Goal: Task Accomplishment & Management: Use online tool/utility

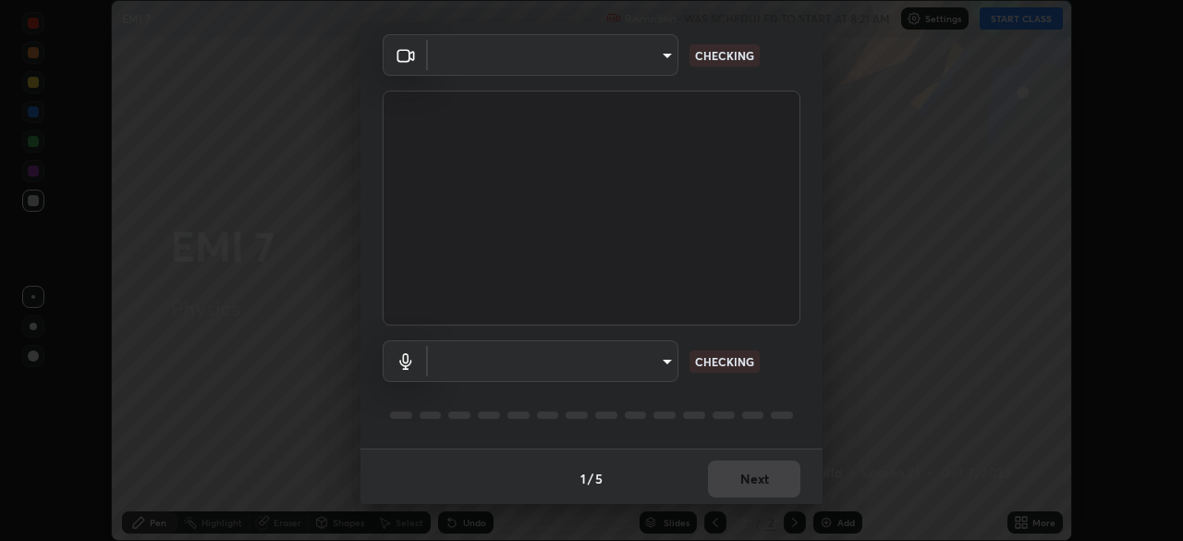
scroll to position [66, 0]
type input "85d16ec95aa84cac57c58139e5cfc4bfb0706547449b22b2f8fda69051d4463f"
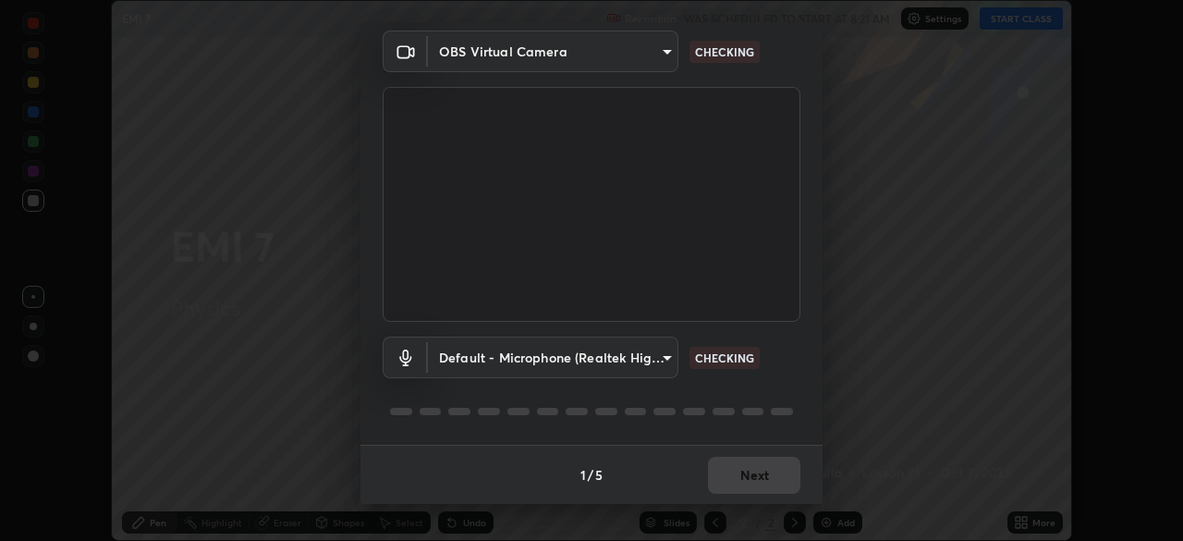
click at [643, 361] on body "Erase all EMI 7 Recording WAS SCHEDULED TO START AT 8:21 AM Settings START CLAS…" at bounding box center [591, 270] width 1183 height 541
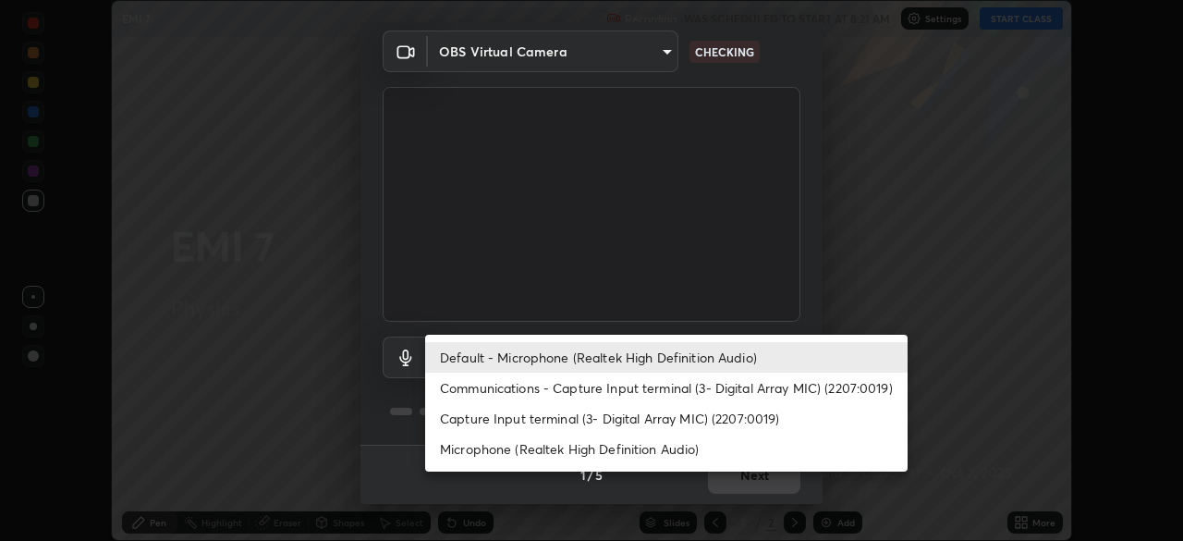
click at [662, 406] on li "Capture Input terminal (3- Digital Array MIC) (2207:0019)" at bounding box center [666, 418] width 482 height 30
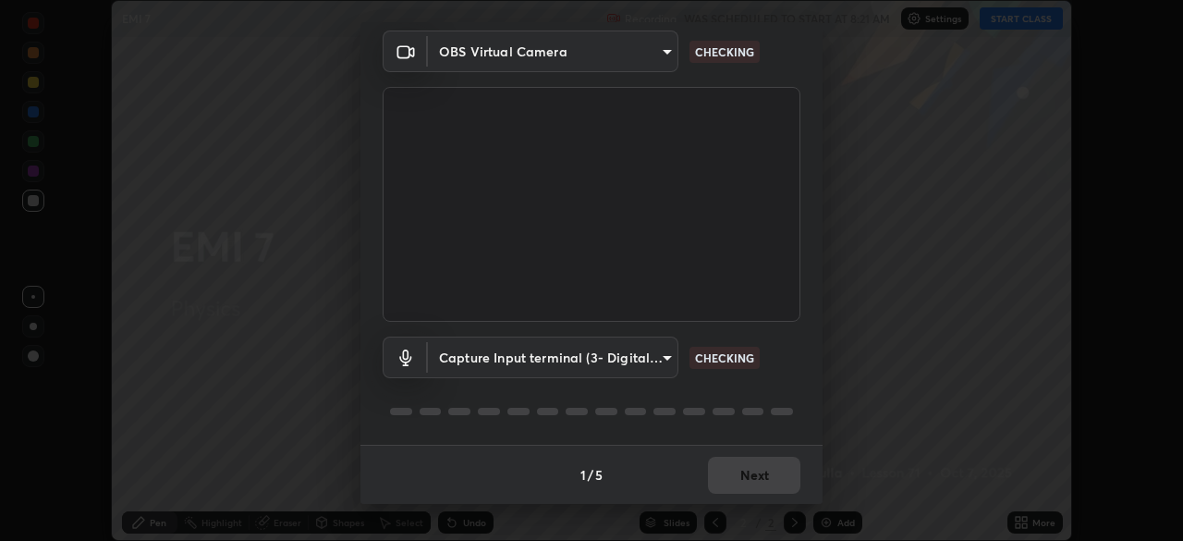
click at [651, 360] on body "Erase all EMI 7 Recording WAS SCHEDULED TO START AT 8:21 AM Settings START CLAS…" at bounding box center [591, 270] width 1183 height 541
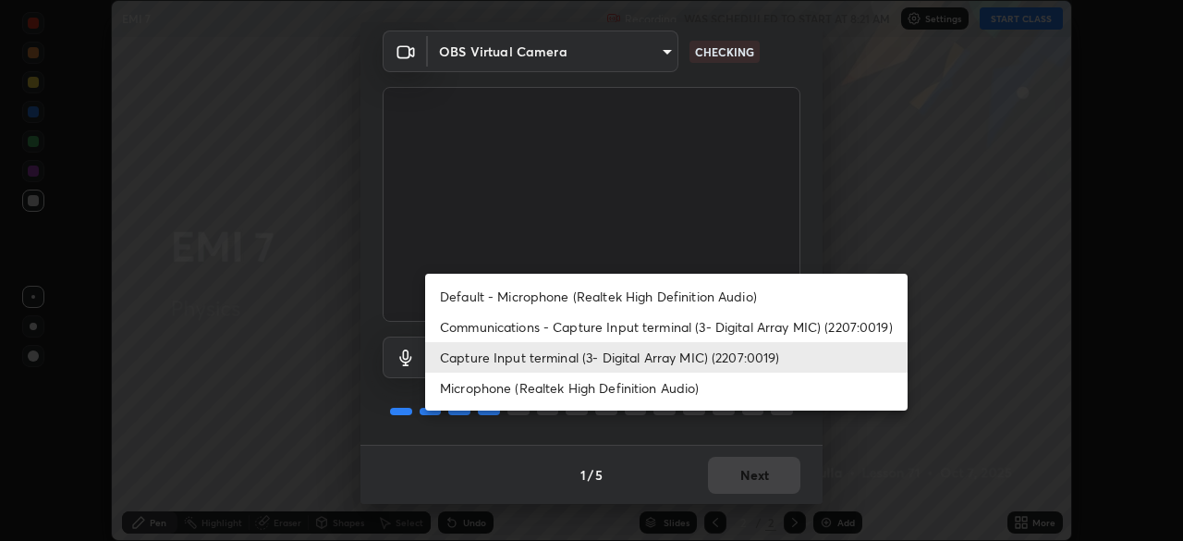
click at [669, 387] on li "Microphone (Realtek High Definition Audio)" at bounding box center [666, 387] width 482 height 30
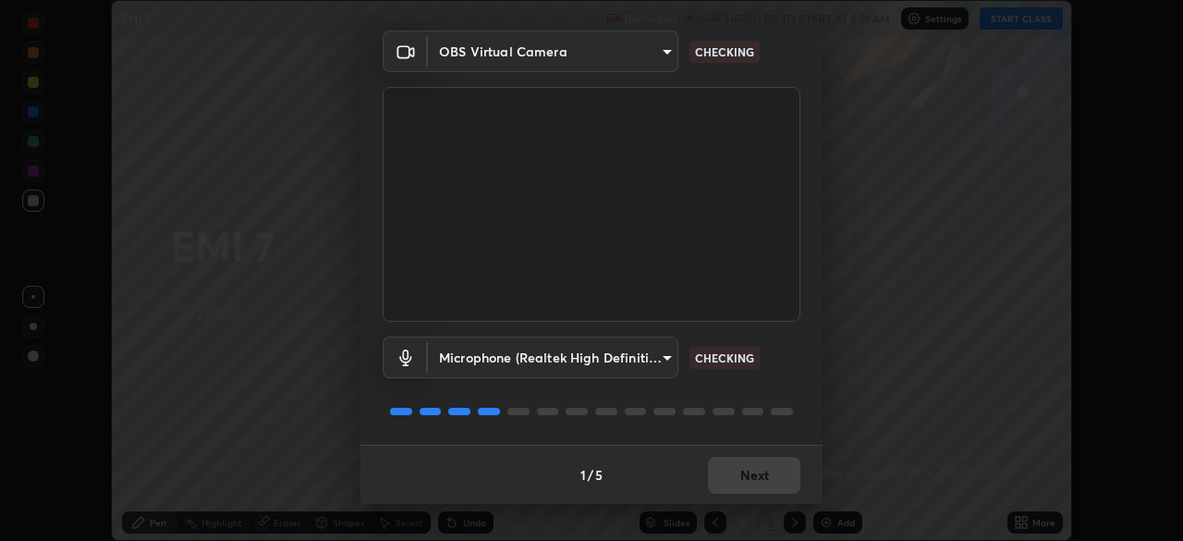
type input "9d4408a90a760b4a8fb8b140e125e28eb8d2e680e785984b6402020b8f06267f"
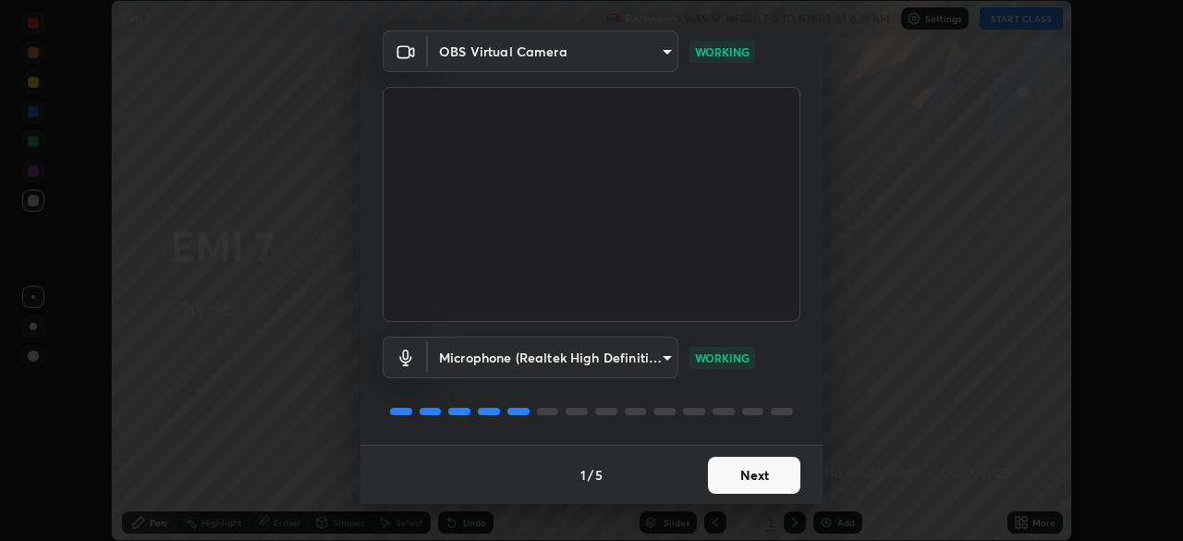
click at [767, 482] on button "Next" at bounding box center [754, 475] width 92 height 37
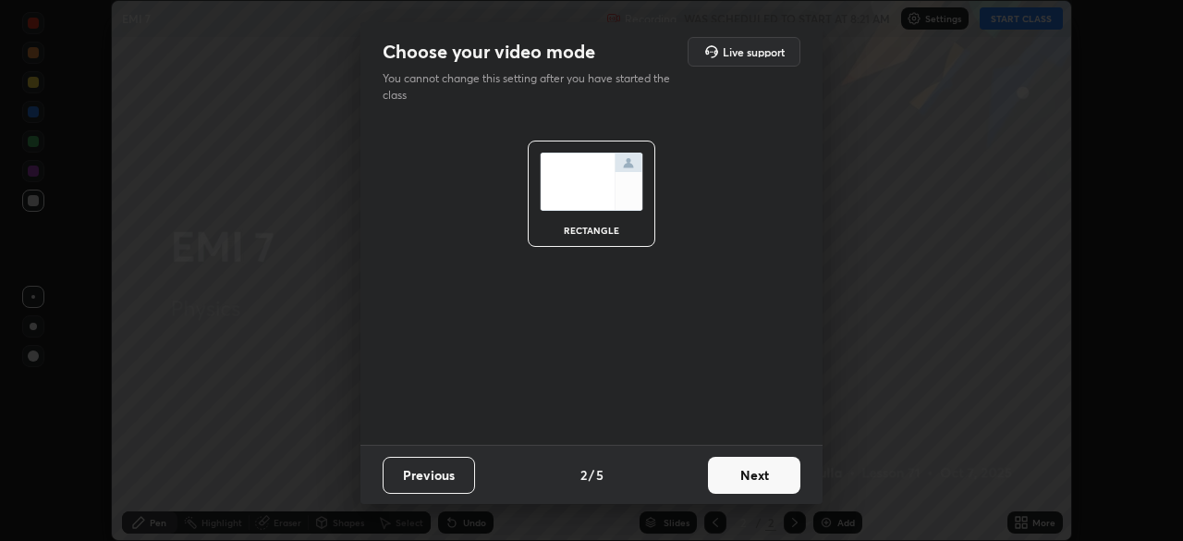
scroll to position [0, 0]
click at [769, 479] on button "Next" at bounding box center [754, 475] width 92 height 37
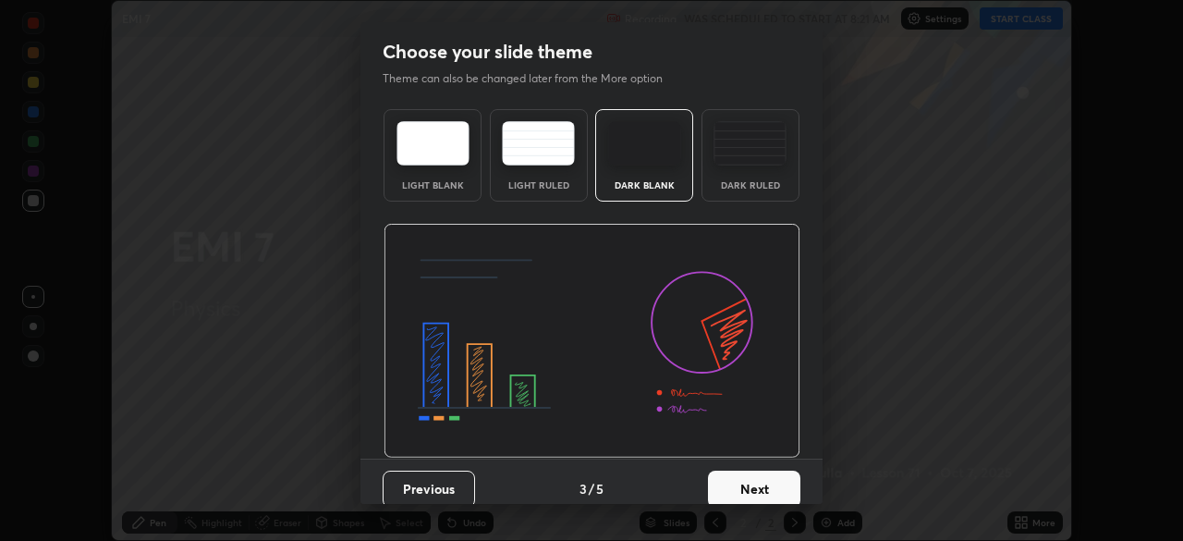
click at [770, 480] on button "Next" at bounding box center [754, 488] width 92 height 37
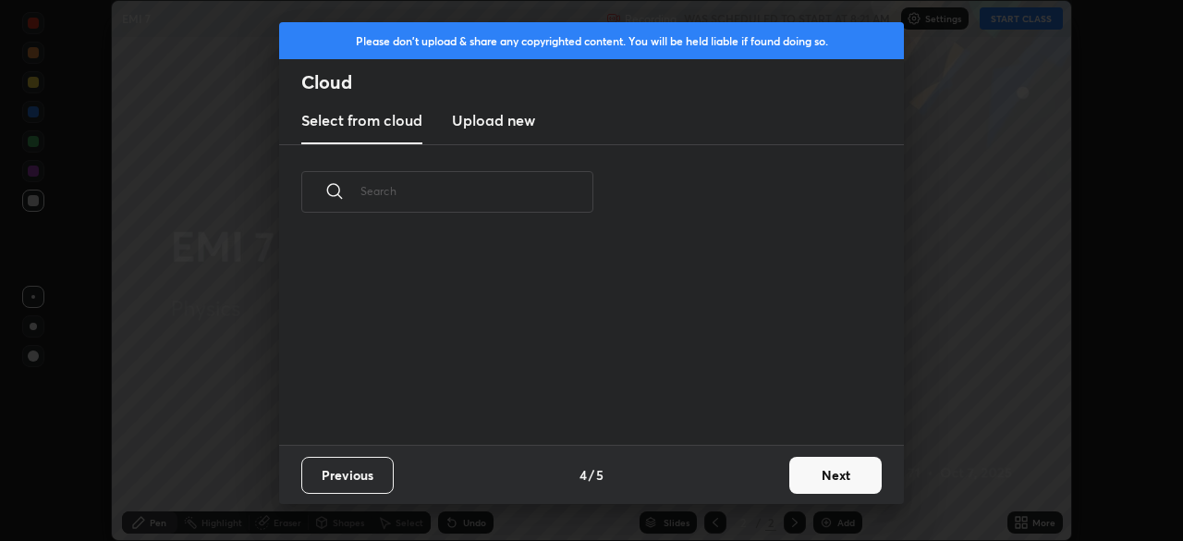
click at [815, 471] on button "Next" at bounding box center [835, 475] width 92 height 37
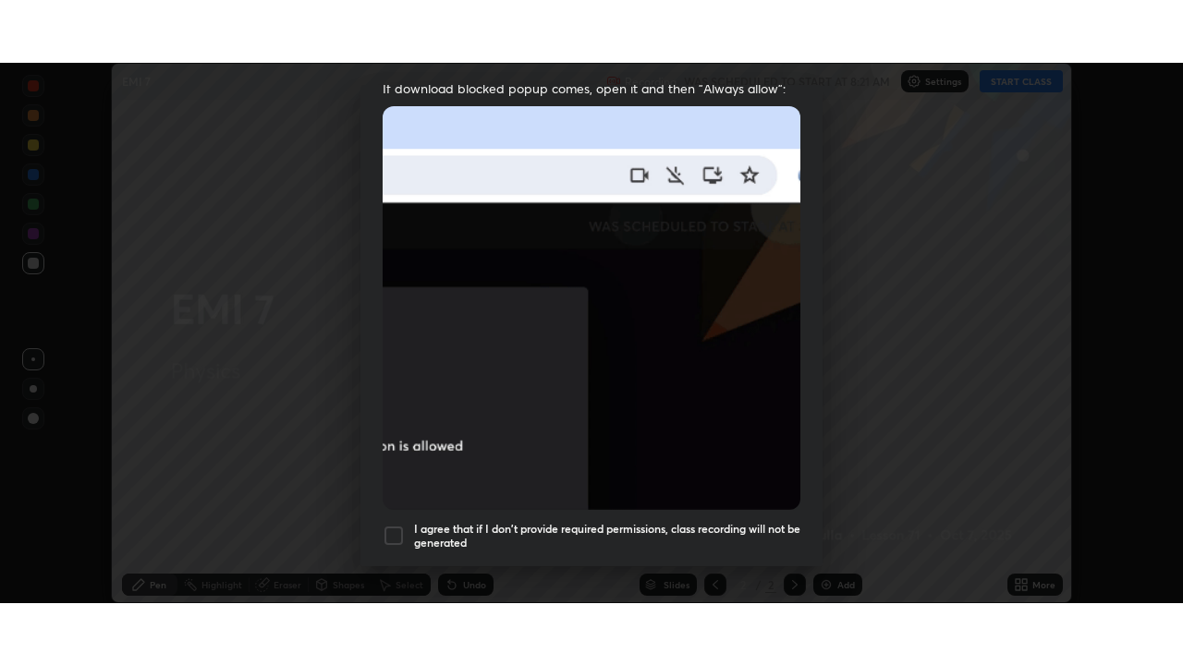
scroll to position [443, 0]
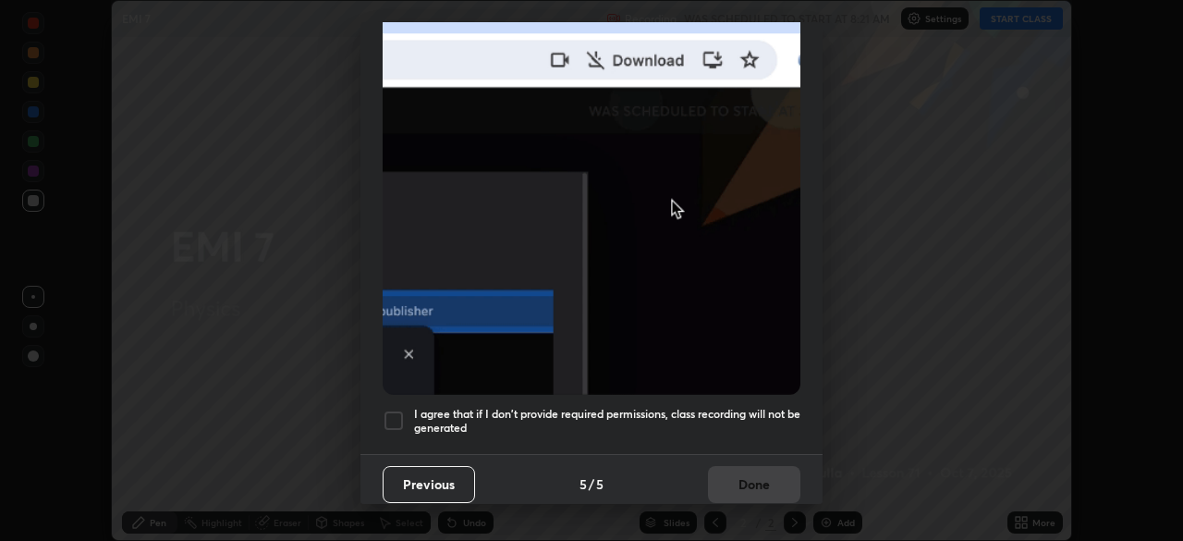
click at [736, 407] on h5 "I agree that if I don't provide required permissions, class recording will not …" at bounding box center [607, 421] width 386 height 29
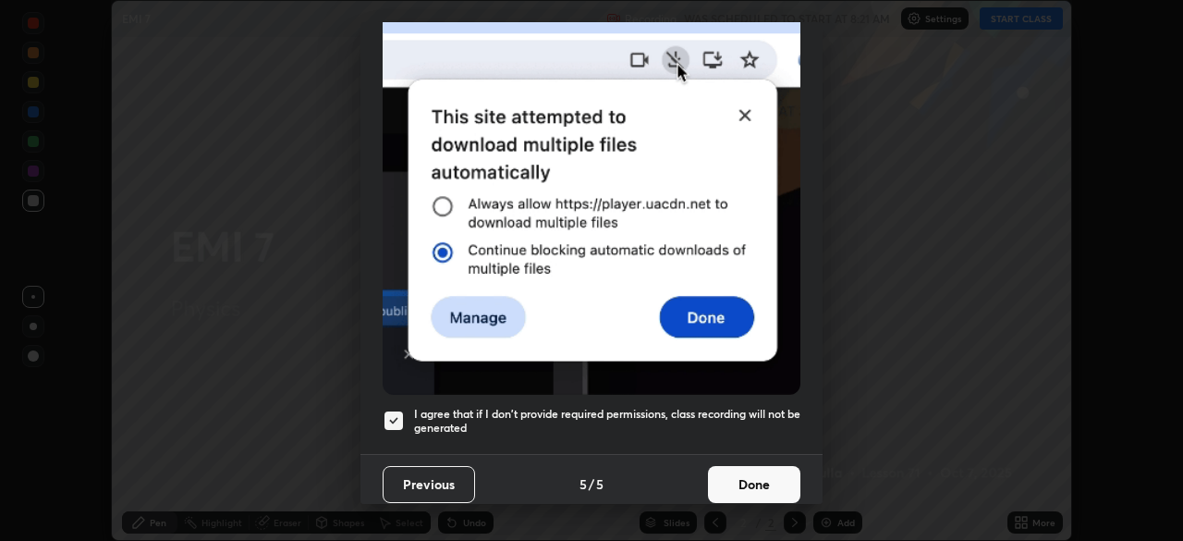
click at [750, 476] on button "Done" at bounding box center [754, 484] width 92 height 37
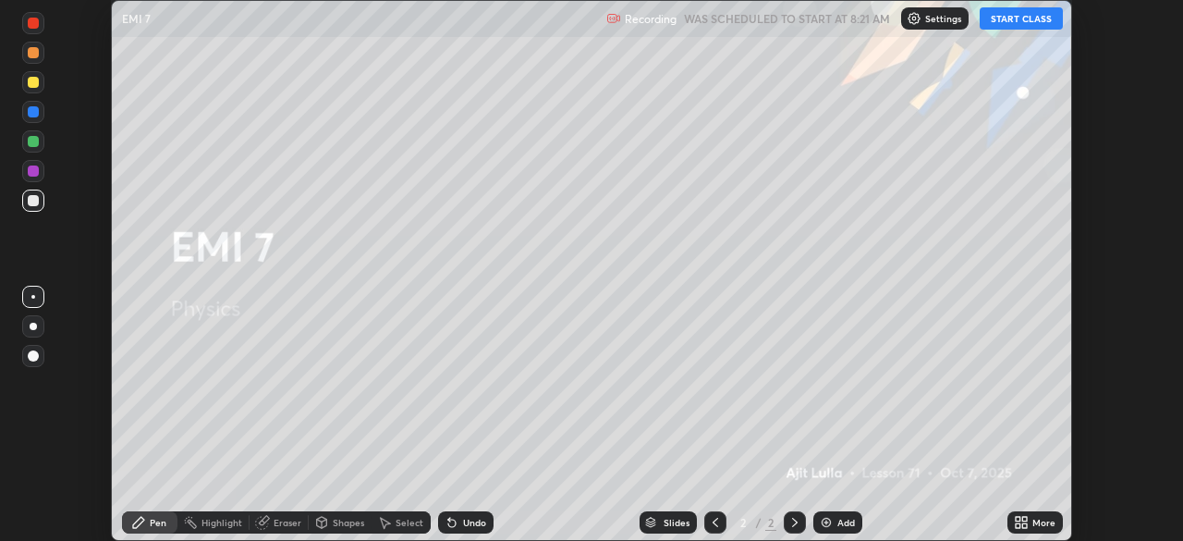
click at [1002, 17] on button "START CLASS" at bounding box center [1021, 18] width 83 height 22
click at [1032, 531] on div "More" at bounding box center [1034, 522] width 55 height 22
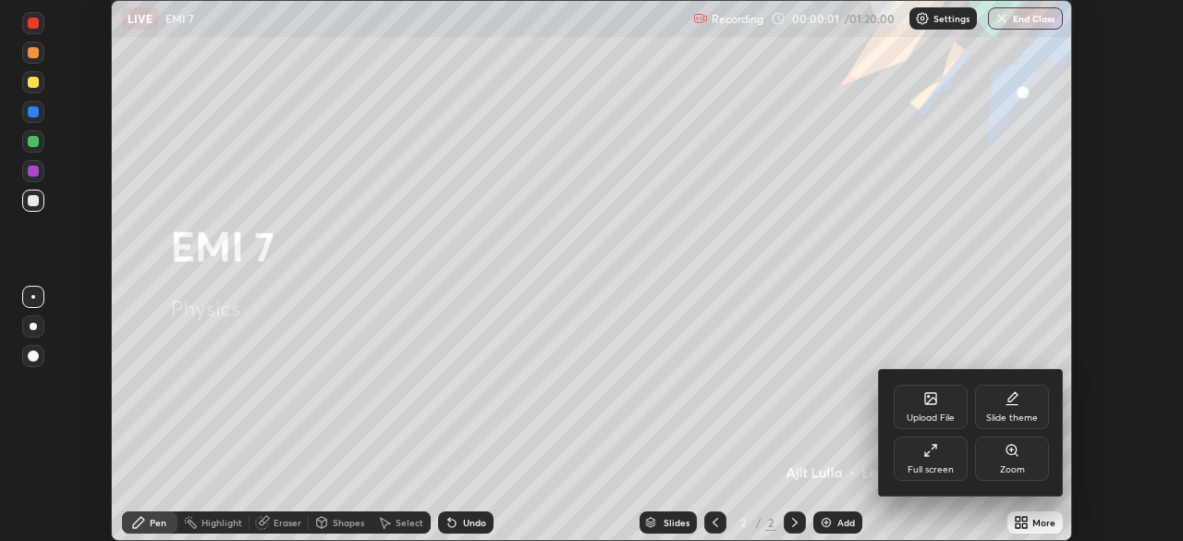
click at [941, 461] on div "Full screen" at bounding box center [931, 458] width 74 height 44
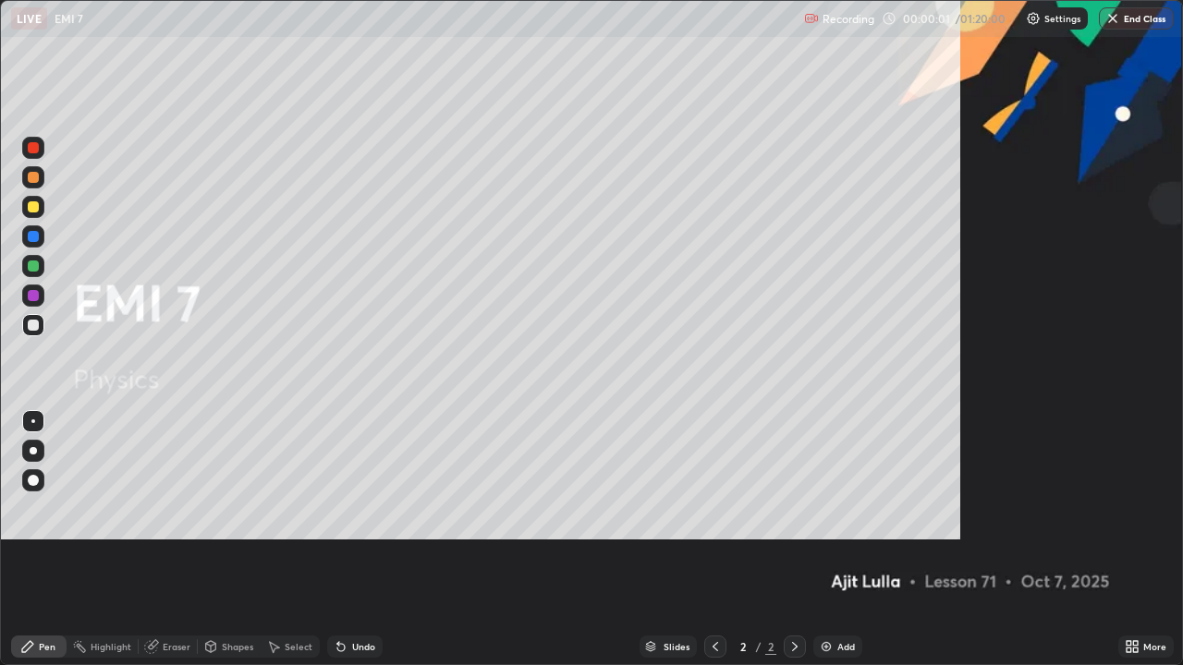
scroll to position [665, 1183]
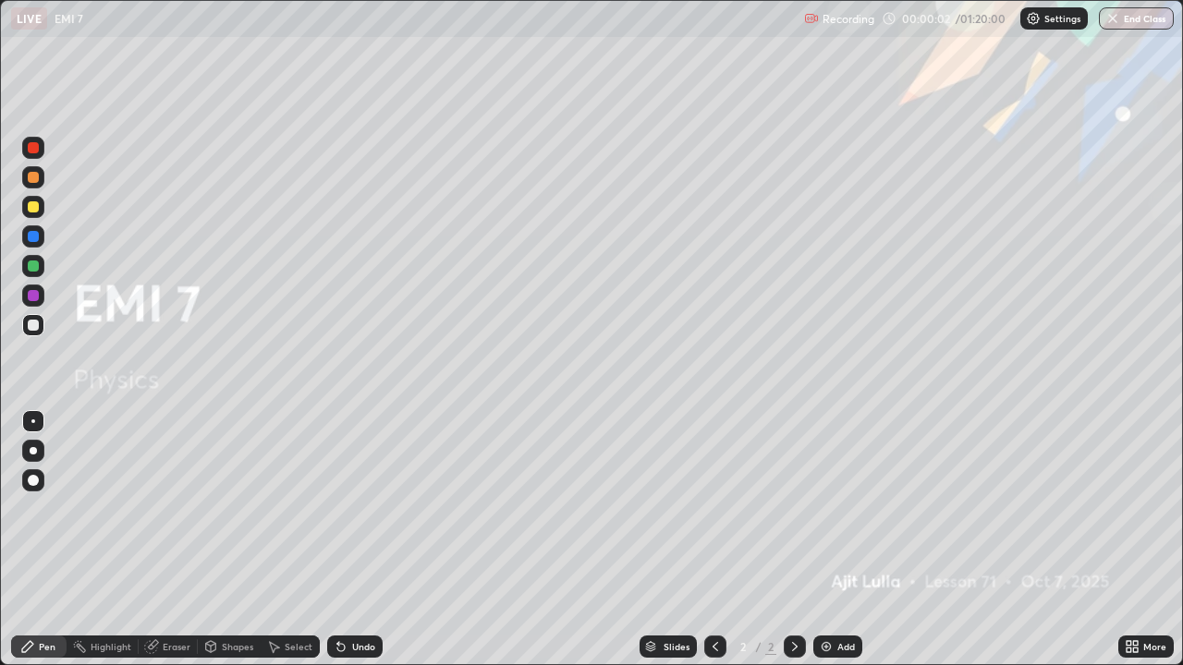
click at [845, 540] on div "Add" at bounding box center [837, 647] width 49 height 22
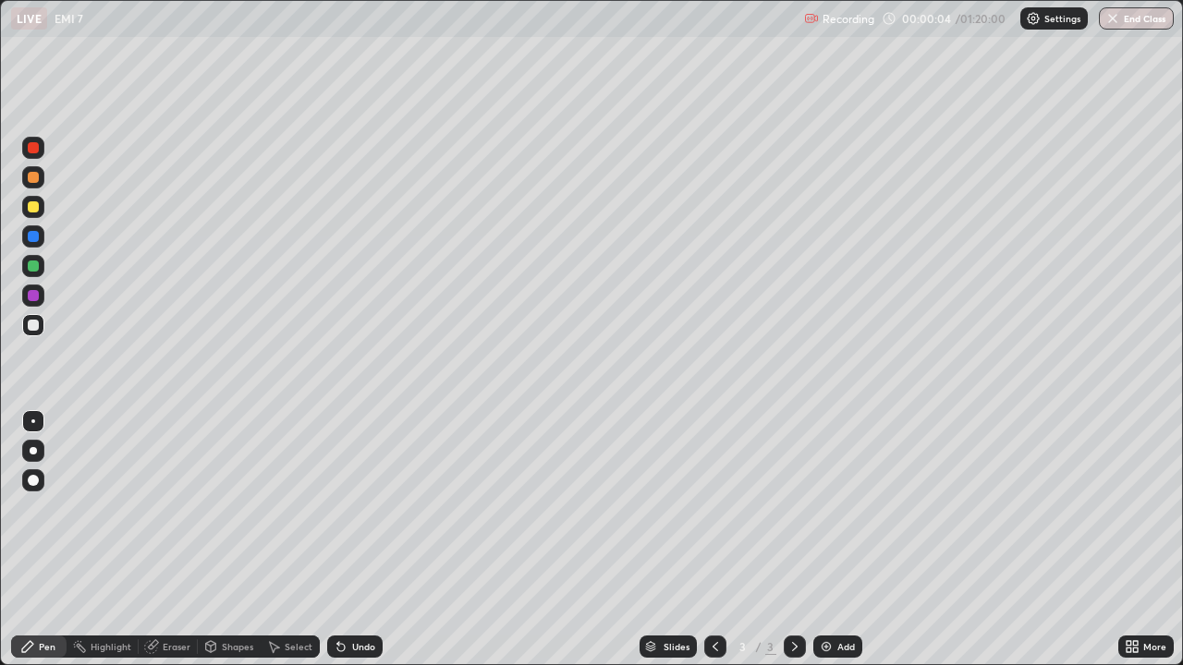
click at [43, 208] on div at bounding box center [33, 207] width 22 height 22
click at [358, 540] on div "Undo" at bounding box center [363, 646] width 23 height 9
click at [355, 540] on div "Undo" at bounding box center [363, 646] width 23 height 9
click at [353, 540] on div "Undo" at bounding box center [363, 646] width 23 height 9
click at [347, 540] on div "Undo" at bounding box center [354, 647] width 55 height 22
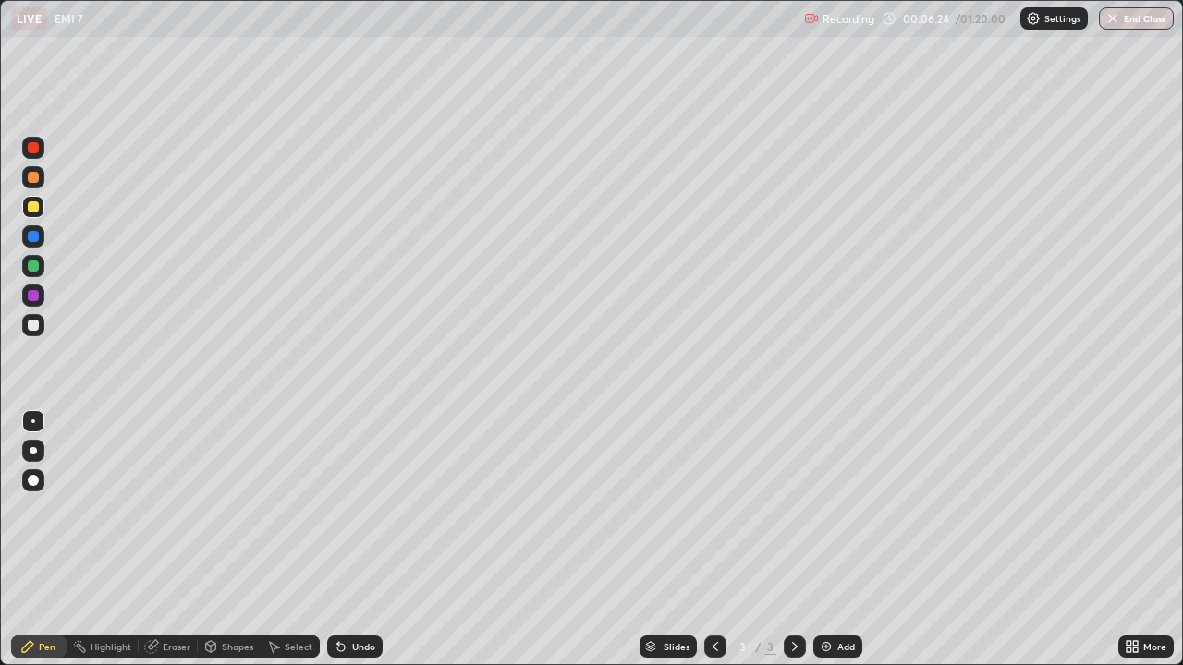
click at [830, 540] on img at bounding box center [826, 647] width 15 height 15
click at [42, 208] on div at bounding box center [33, 207] width 22 height 22
click at [713, 540] on icon at bounding box center [715, 647] width 15 height 15
click at [802, 540] on div at bounding box center [795, 647] width 22 height 22
click at [337, 540] on icon at bounding box center [338, 643] width 2 height 2
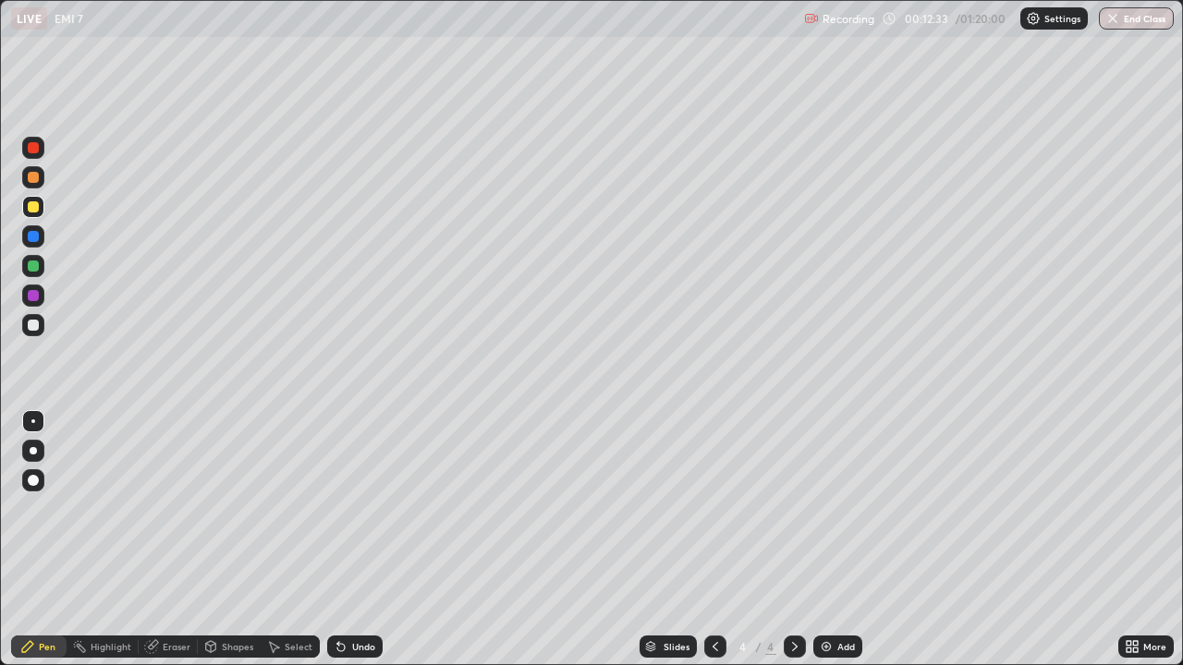
click at [337, 540] on icon at bounding box center [338, 643] width 2 height 2
click at [833, 540] on div "Add" at bounding box center [837, 647] width 49 height 22
click at [35, 326] on div at bounding box center [33, 325] width 11 height 11
click at [43, 212] on div at bounding box center [33, 207] width 22 height 22
click at [363, 540] on div "Undo" at bounding box center [354, 647] width 55 height 22
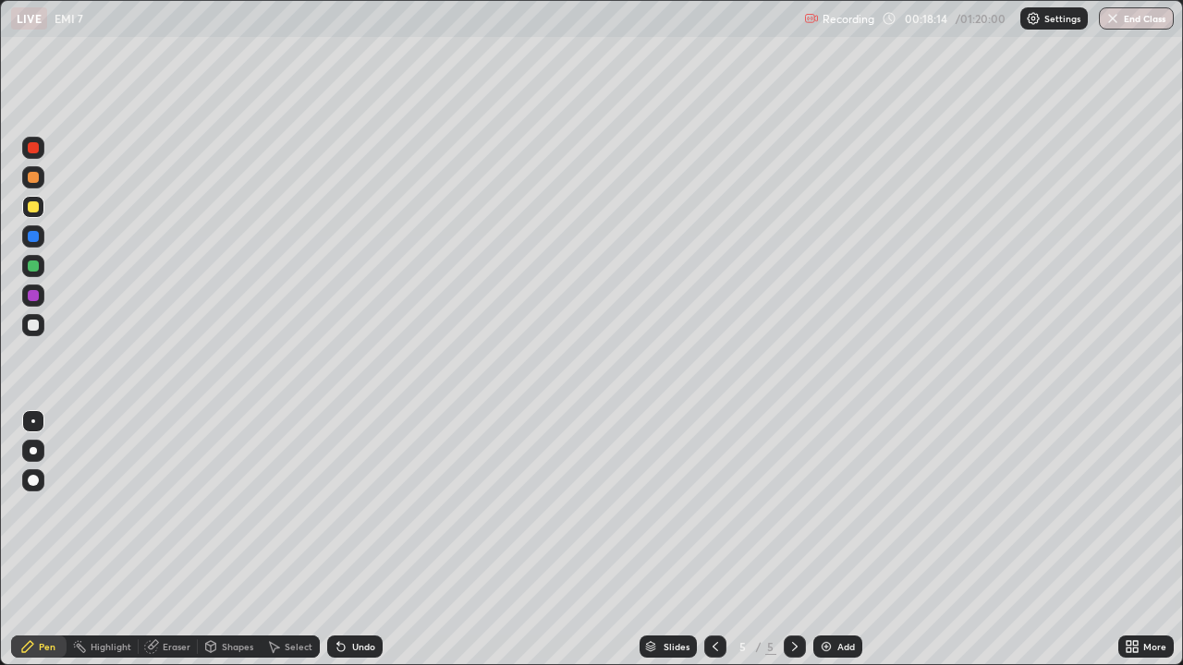
click at [368, 540] on div "Undo" at bounding box center [363, 646] width 23 height 9
click at [364, 540] on div "Undo" at bounding box center [363, 646] width 23 height 9
click at [363, 540] on div "Undo" at bounding box center [363, 646] width 23 height 9
click at [362, 540] on div "Undo" at bounding box center [363, 646] width 23 height 9
click at [360, 540] on div "Undo" at bounding box center [363, 646] width 23 height 9
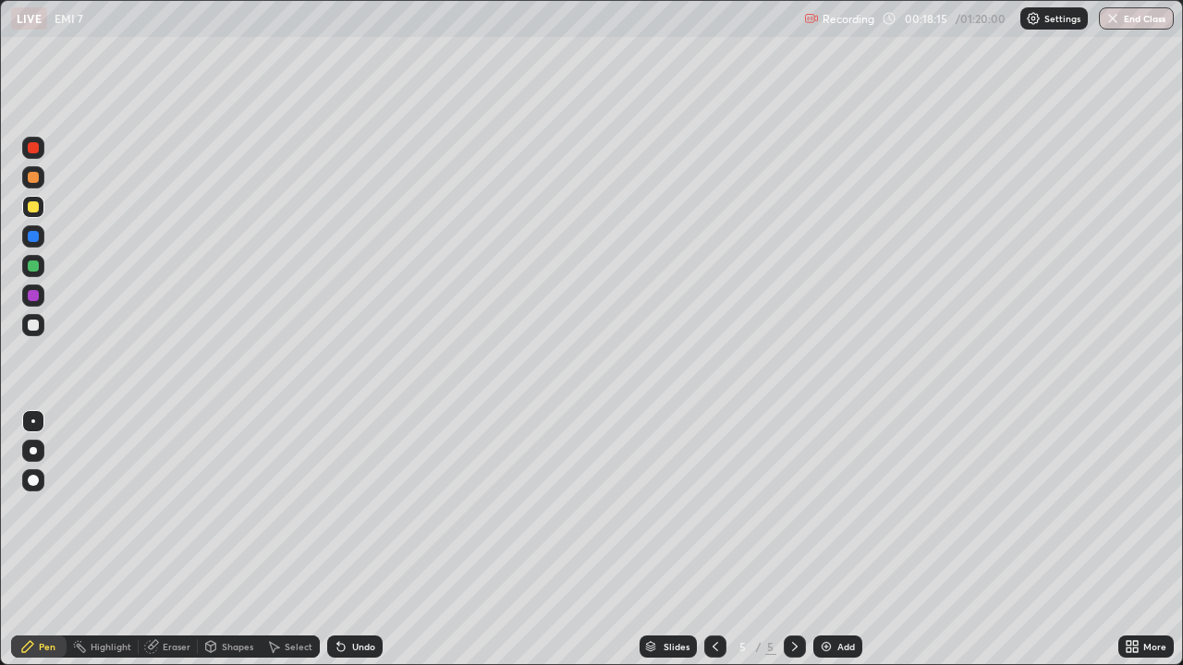
click at [359, 540] on div "Undo" at bounding box center [363, 646] width 23 height 9
click at [360, 540] on div "Undo" at bounding box center [363, 646] width 23 height 9
click at [361, 540] on div "Undo" at bounding box center [363, 646] width 23 height 9
click at [360, 540] on div "Undo" at bounding box center [363, 646] width 23 height 9
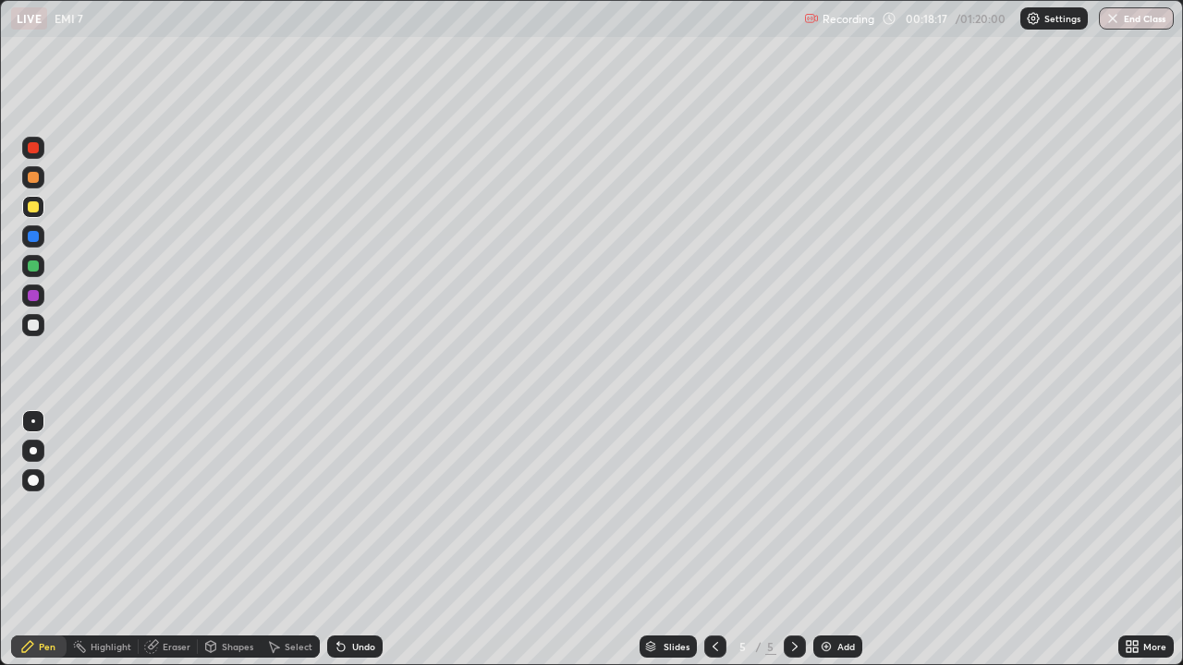
click at [360, 540] on div "Undo" at bounding box center [363, 646] width 23 height 9
click at [352, 540] on div "Undo" at bounding box center [363, 646] width 23 height 9
click at [360, 540] on div "Undo" at bounding box center [363, 646] width 23 height 9
click at [841, 540] on div "Add" at bounding box center [837, 647] width 49 height 22
click at [36, 325] on div at bounding box center [33, 325] width 11 height 11
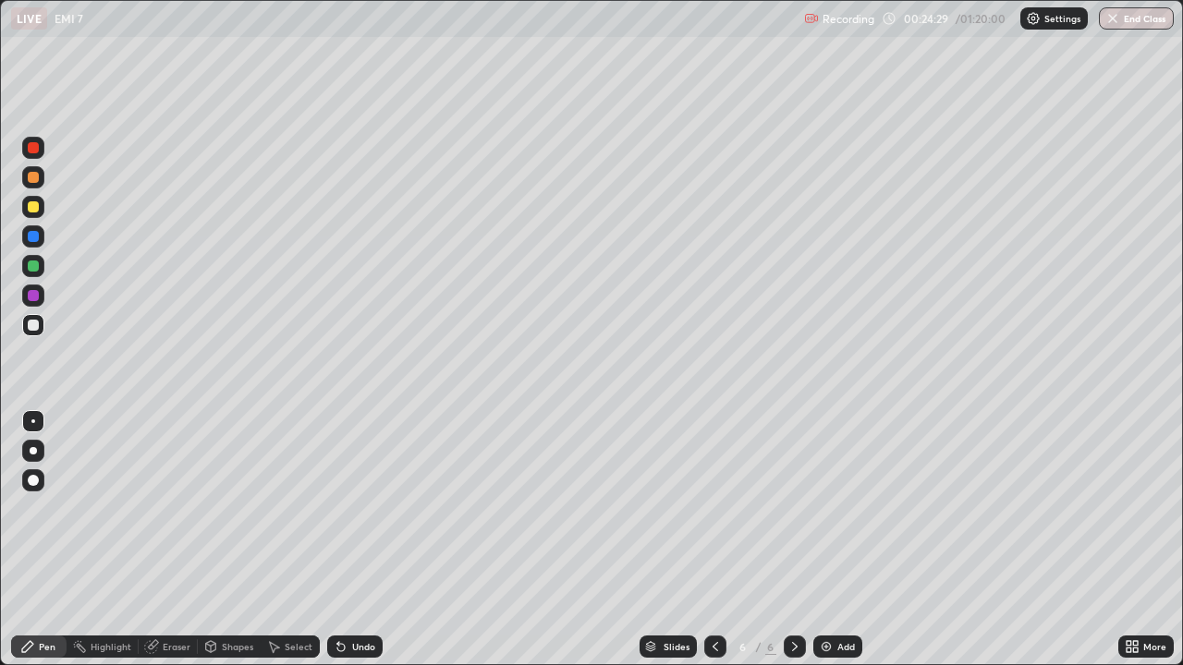
click at [360, 540] on div "Undo" at bounding box center [363, 646] width 23 height 9
click at [369, 540] on div "Undo" at bounding box center [354, 647] width 55 height 22
click at [42, 209] on div at bounding box center [33, 207] width 22 height 22
click at [715, 540] on icon at bounding box center [715, 647] width 15 height 15
click at [793, 540] on icon at bounding box center [794, 647] width 15 height 15
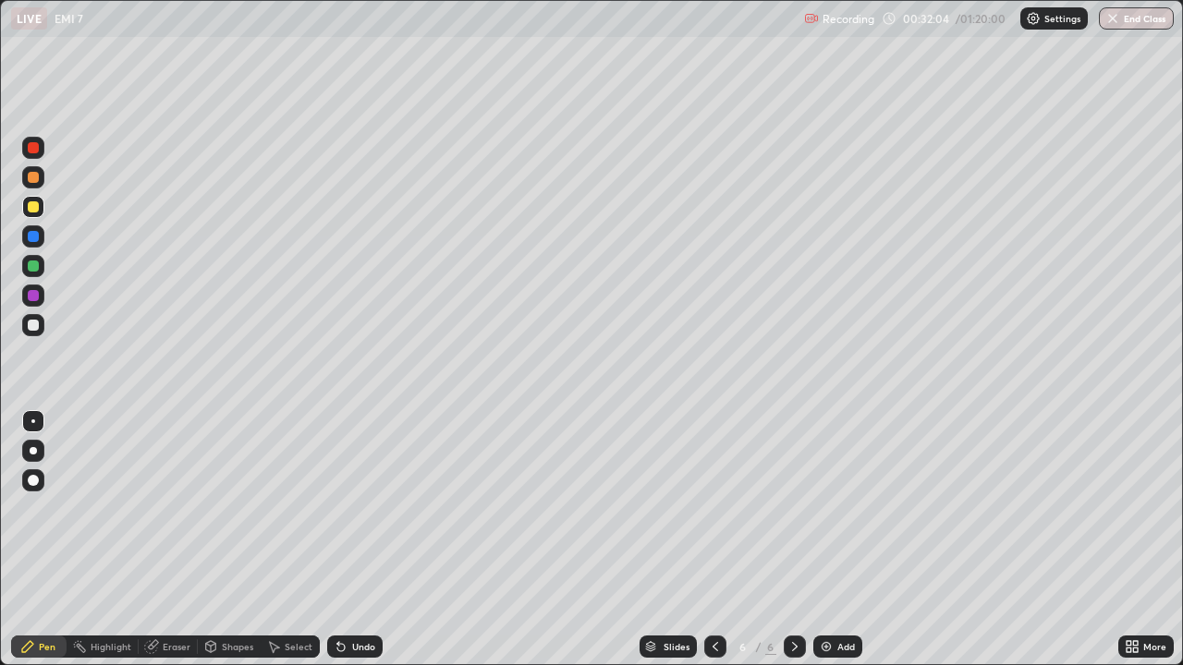
click at [832, 540] on div "Add" at bounding box center [837, 647] width 49 height 22
click at [41, 327] on div at bounding box center [33, 325] width 22 height 22
click at [184, 540] on div "Eraser" at bounding box center [168, 647] width 59 height 22
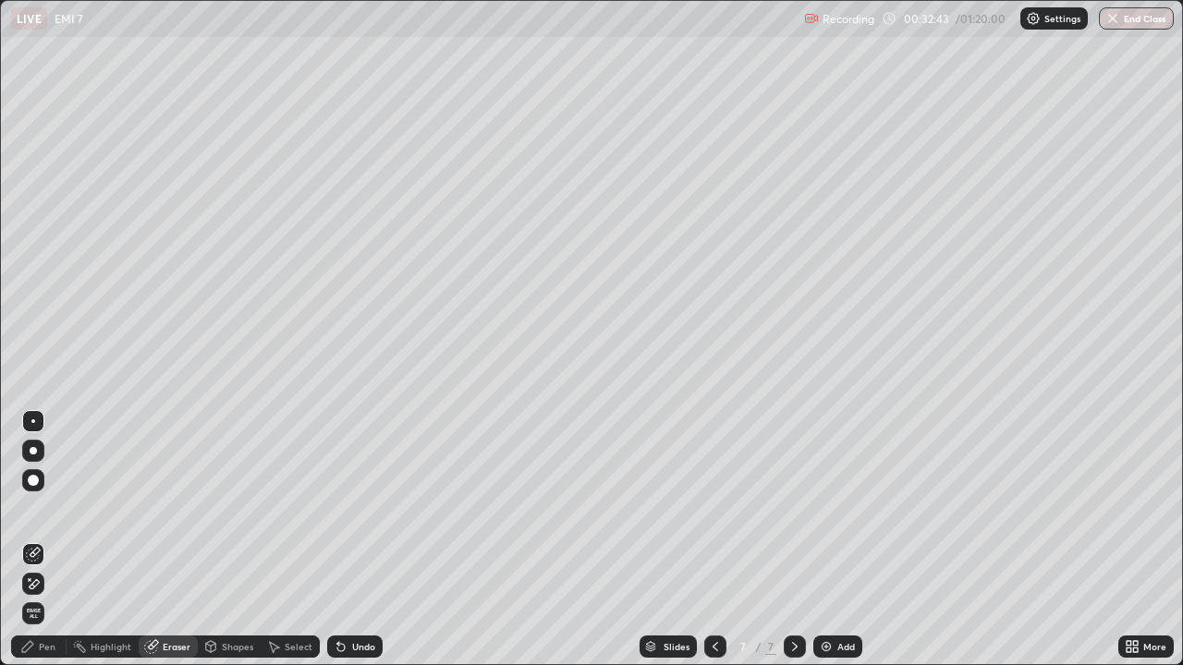
click at [34, 540] on icon at bounding box center [35, 583] width 10 height 9
click at [38, 540] on div "Pen" at bounding box center [38, 647] width 55 height 22
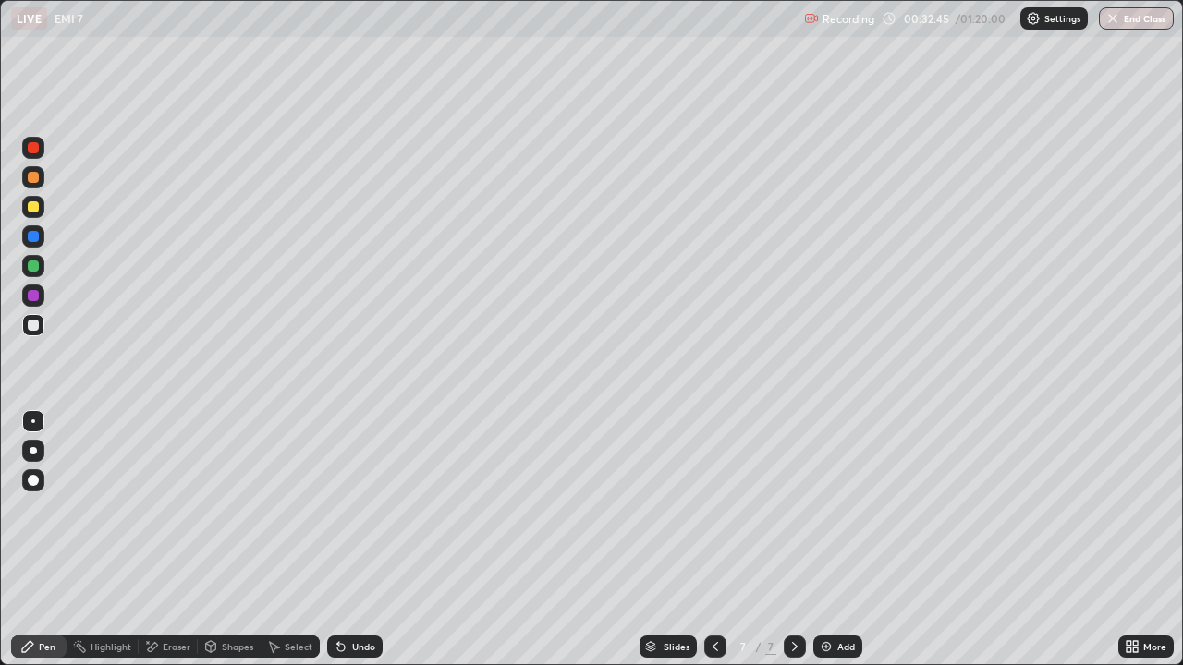
click at [147, 540] on icon at bounding box center [148, 642] width 2 height 2
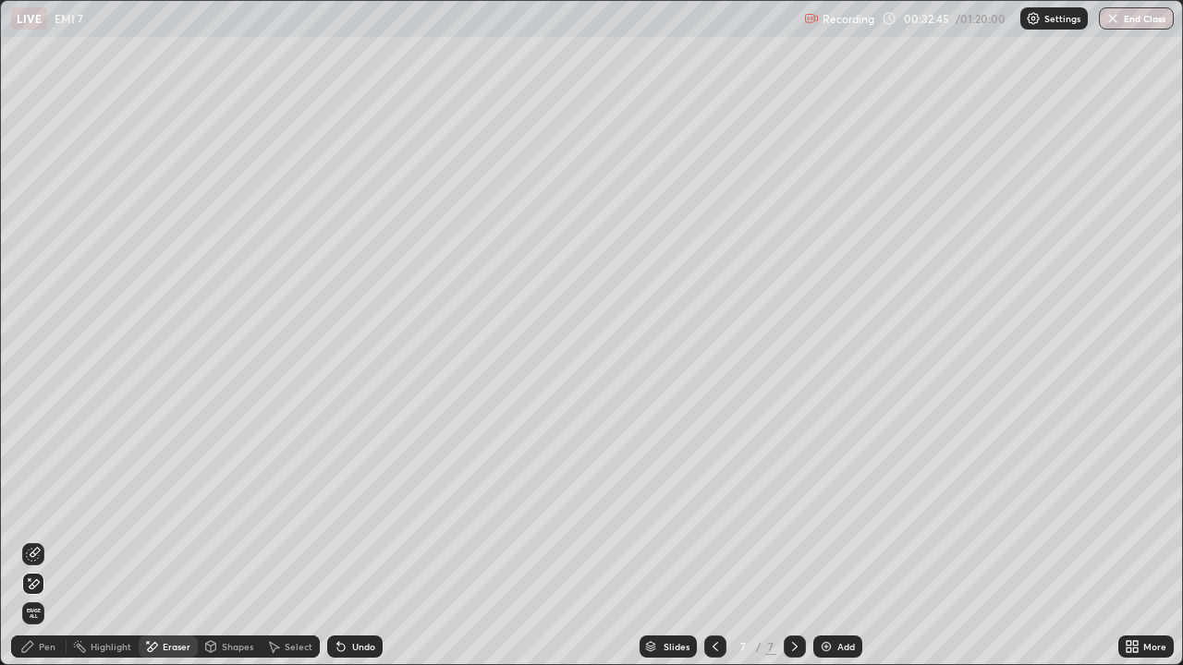
click at [34, 540] on span "Erase all" at bounding box center [33, 613] width 20 height 11
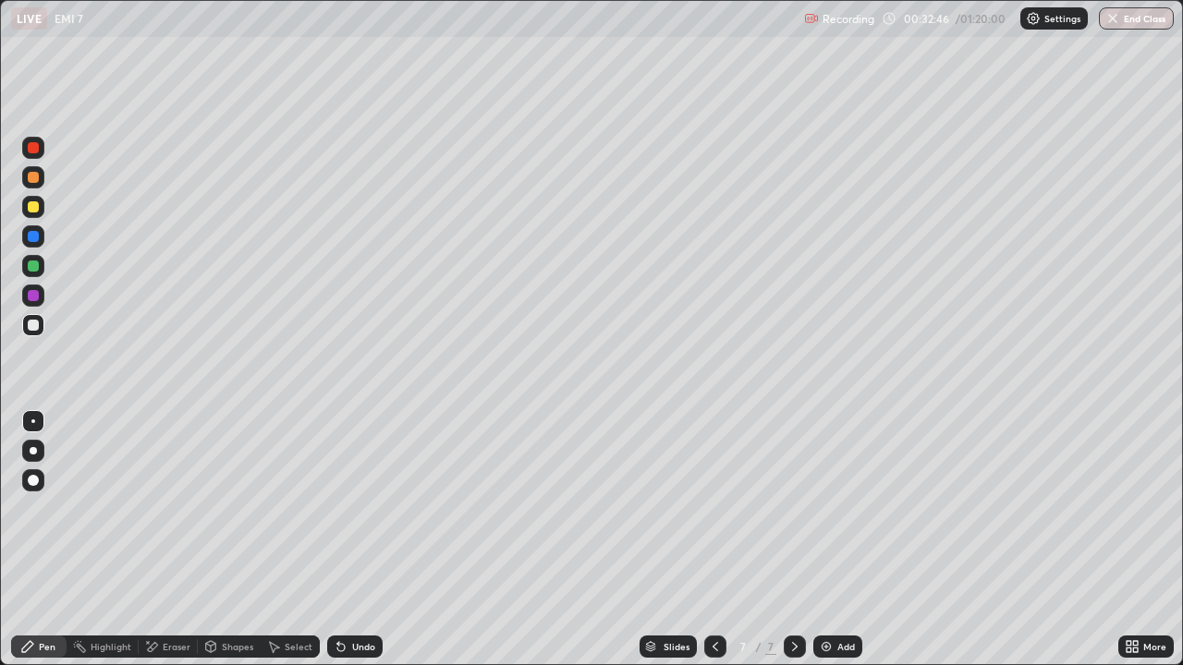
click at [32, 540] on icon at bounding box center [27, 646] width 11 height 11
click at [43, 211] on div at bounding box center [33, 207] width 22 height 22
click at [162, 540] on div "Eraser" at bounding box center [168, 647] width 59 height 22
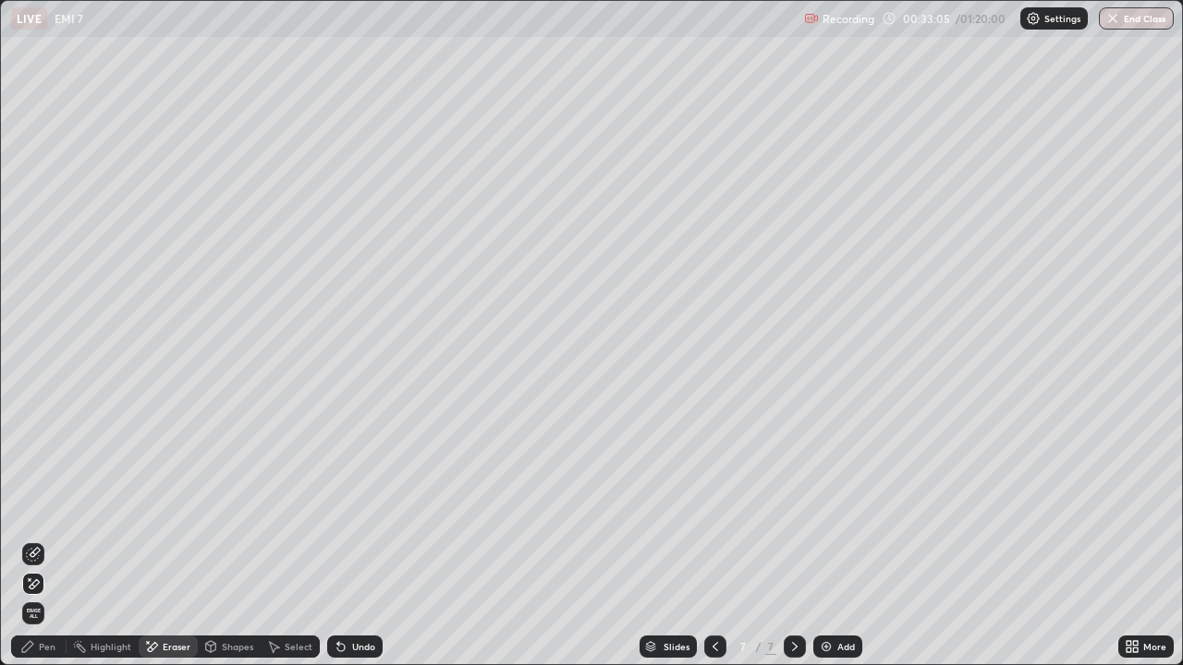
click at [50, 540] on div "Pen" at bounding box center [47, 646] width 17 height 9
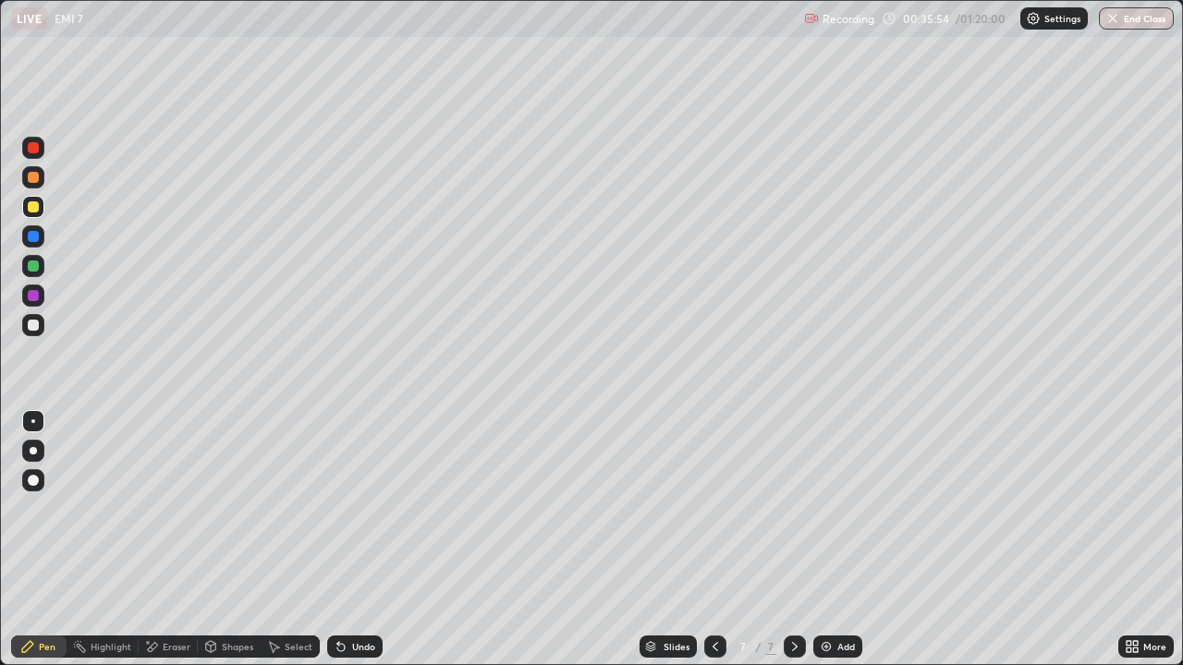
click at [41, 271] on div at bounding box center [33, 266] width 22 height 22
click at [848, 540] on div "Add" at bounding box center [837, 647] width 49 height 22
click at [33, 326] on div at bounding box center [33, 325] width 11 height 11
click at [187, 540] on div "Eraser" at bounding box center [177, 646] width 28 height 9
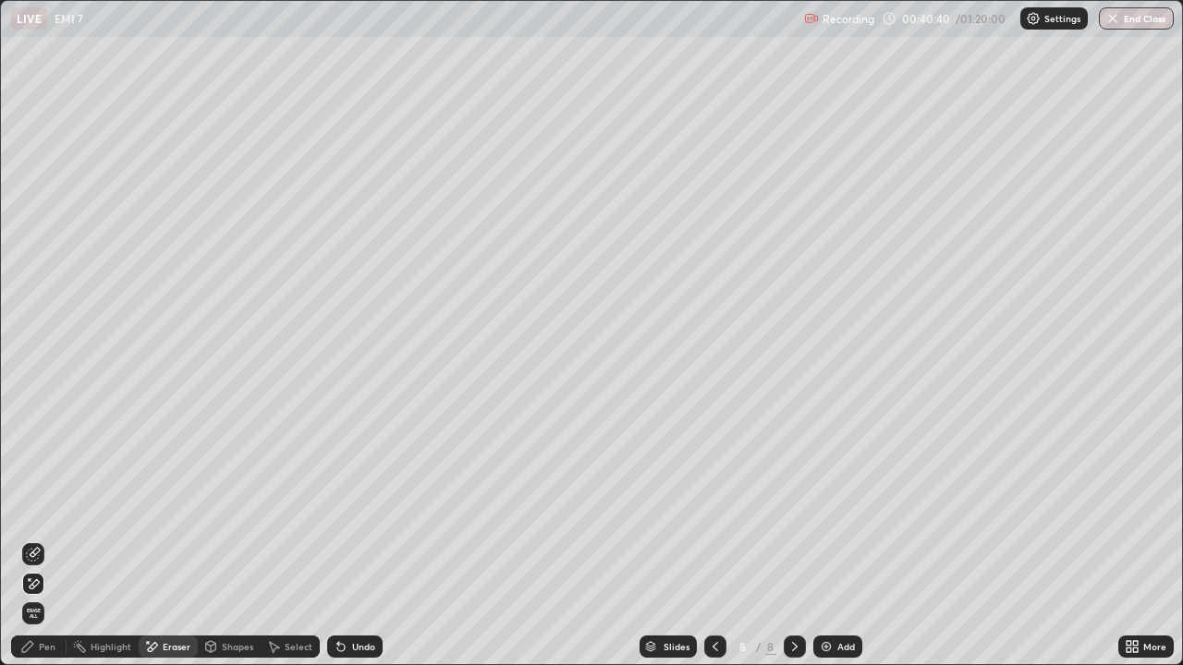
click at [34, 540] on span "Erase all" at bounding box center [33, 613] width 20 height 11
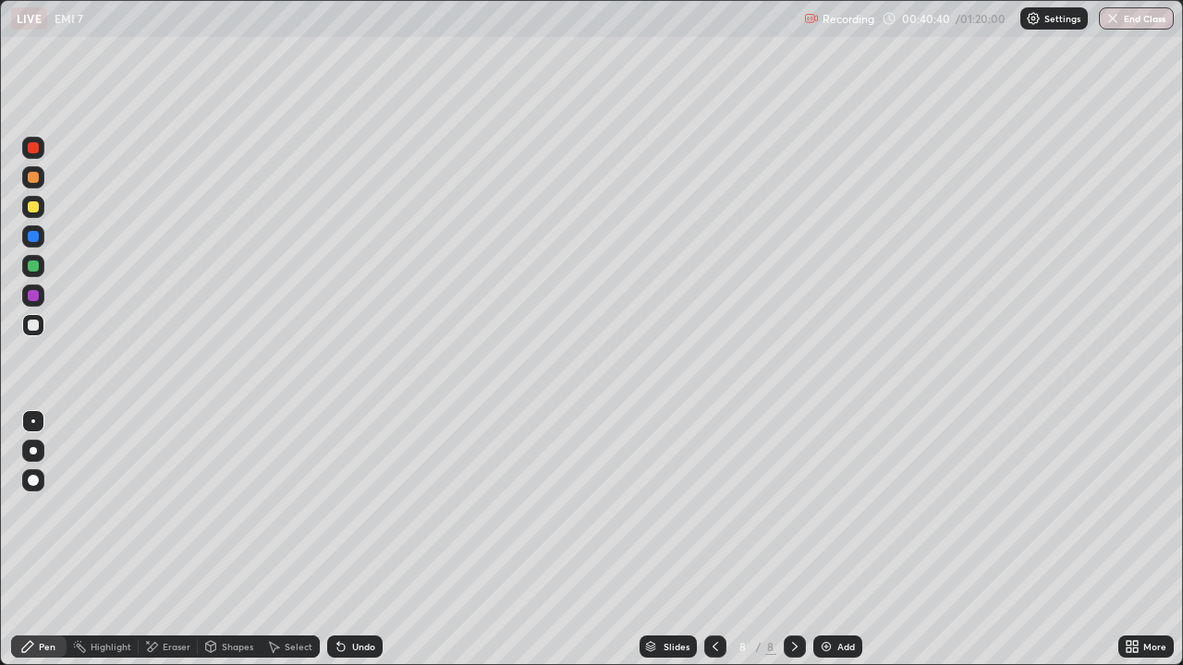
click at [50, 540] on div "Pen" at bounding box center [47, 646] width 17 height 9
click at [40, 206] on div at bounding box center [33, 207] width 22 height 22
click at [853, 540] on div "Add" at bounding box center [846, 646] width 18 height 9
click at [42, 322] on div at bounding box center [33, 325] width 22 height 22
click at [176, 540] on div "Eraser" at bounding box center [177, 646] width 28 height 9
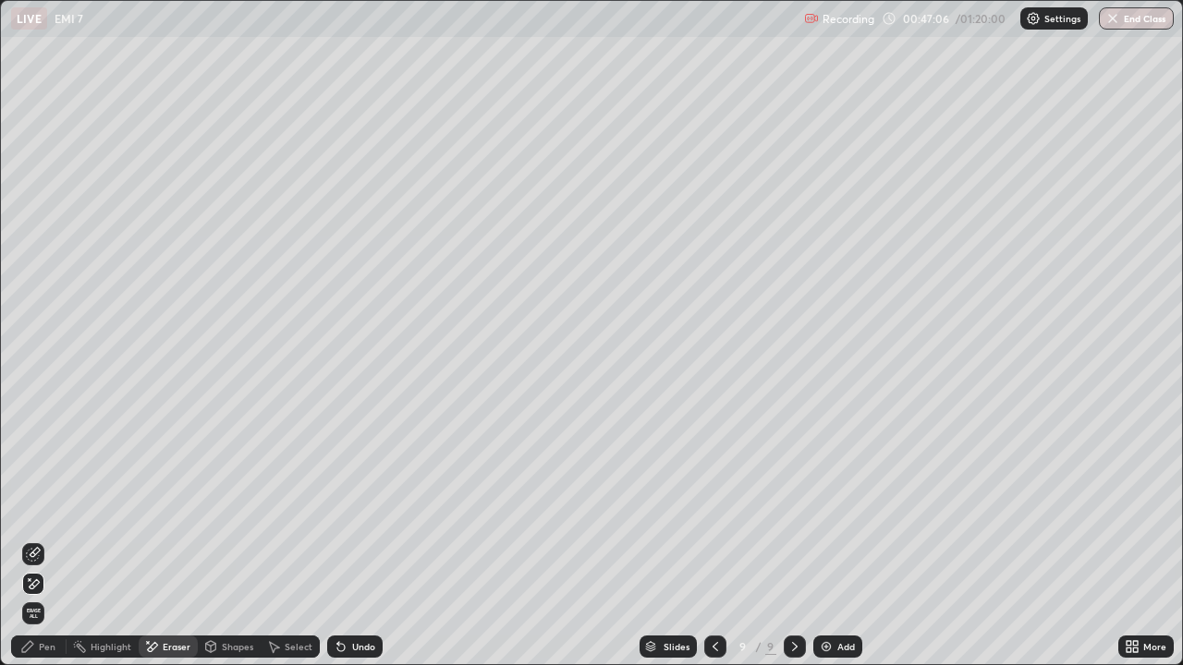
click at [37, 540] on icon at bounding box center [35, 583] width 10 height 9
click at [49, 540] on div "Pen" at bounding box center [47, 646] width 17 height 9
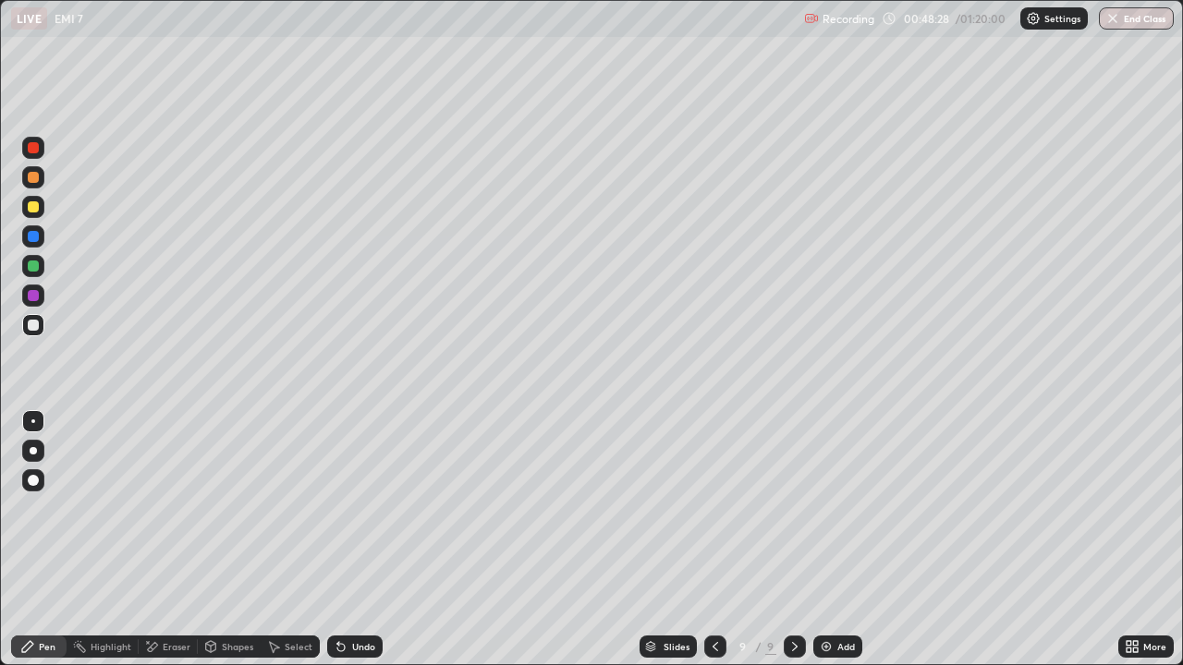
click at [713, 540] on icon at bounding box center [715, 647] width 15 height 15
click at [802, 540] on div at bounding box center [795, 646] width 22 height 37
click at [822, 540] on img at bounding box center [826, 647] width 15 height 15
click at [34, 207] on div at bounding box center [33, 206] width 11 height 11
click at [838, 540] on div "Add" at bounding box center [837, 647] width 49 height 22
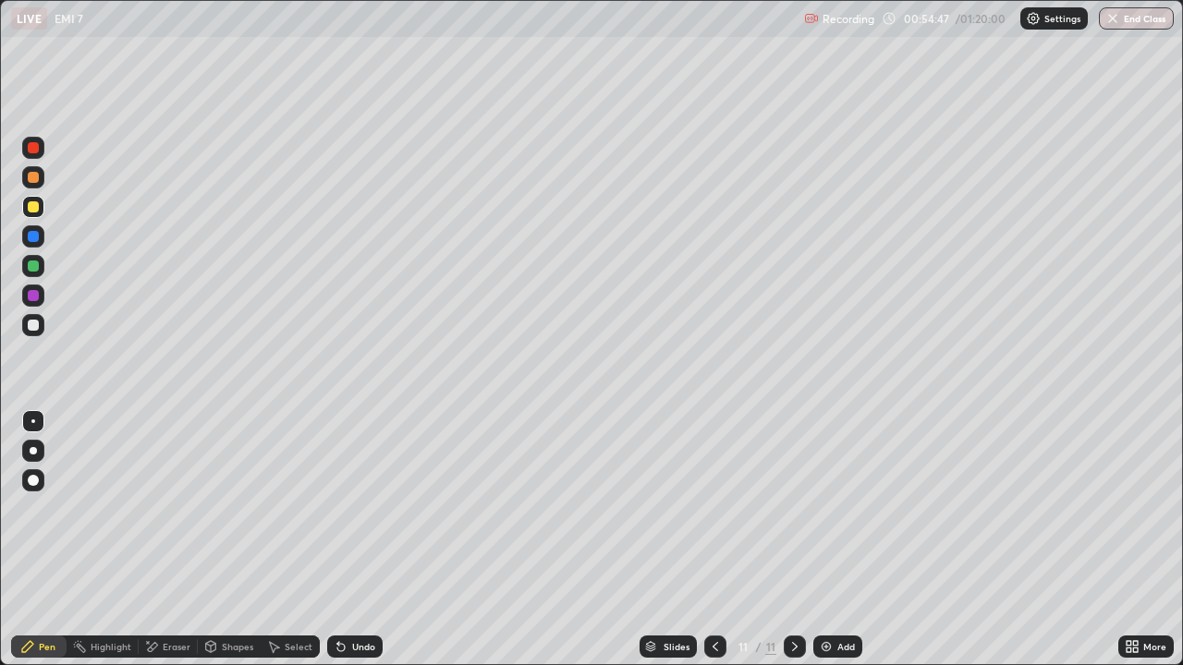
click at [30, 335] on div at bounding box center [33, 325] width 22 height 22
click at [713, 540] on icon at bounding box center [715, 647] width 15 height 15
click at [714, 540] on icon at bounding box center [715, 647] width 15 height 15
click at [723, 540] on div at bounding box center [715, 647] width 22 height 22
click at [790, 540] on icon at bounding box center [794, 647] width 15 height 15
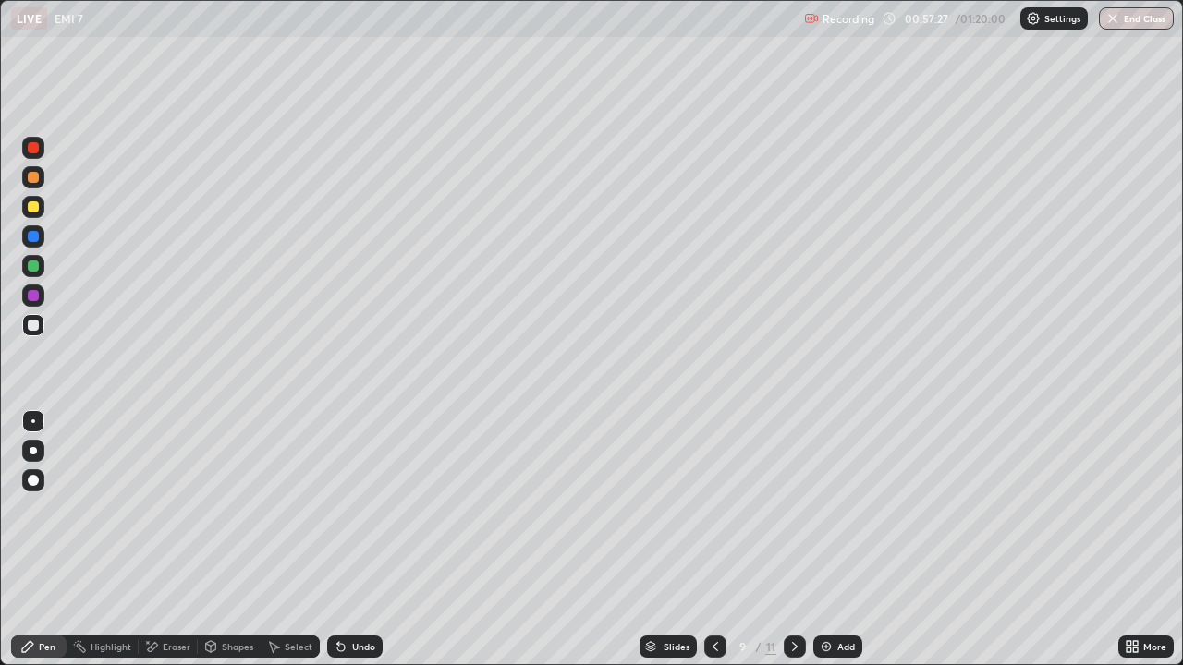
click at [794, 540] on icon at bounding box center [795, 646] width 6 height 9
click at [377, 540] on div "Undo" at bounding box center [354, 647] width 55 height 22
click at [827, 540] on div "Add" at bounding box center [837, 647] width 49 height 22
click at [43, 210] on div at bounding box center [33, 207] width 22 height 22
click at [713, 540] on icon at bounding box center [715, 647] width 15 height 15
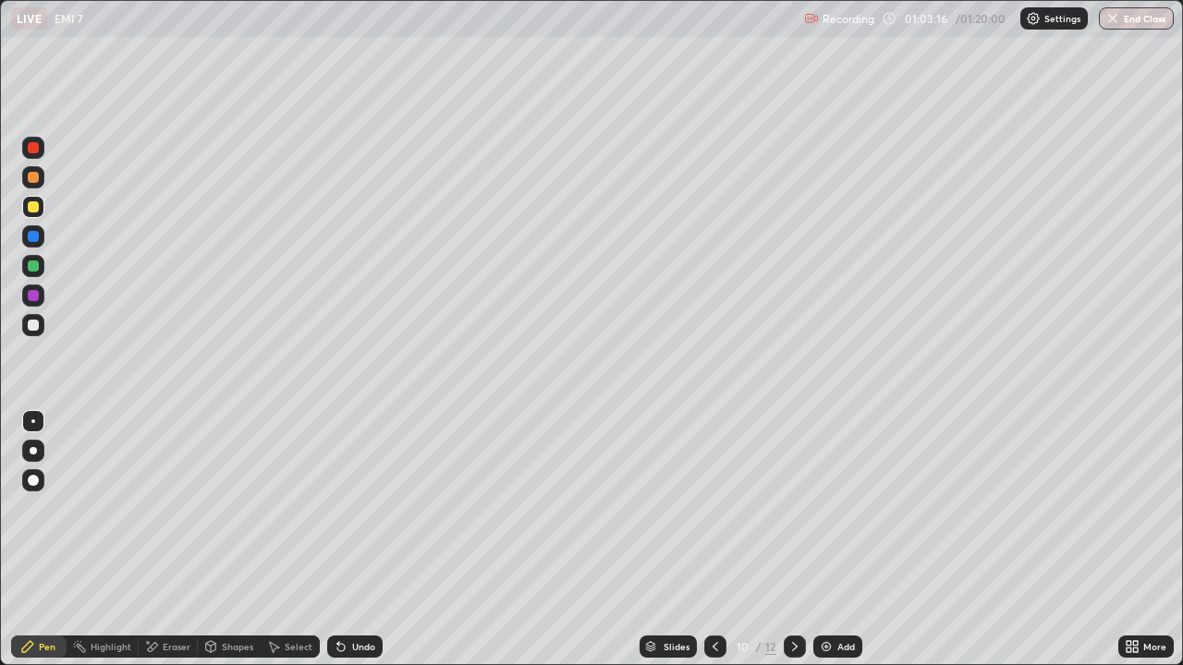
click at [793, 540] on icon at bounding box center [794, 647] width 15 height 15
click at [1136, 20] on button "End Class" at bounding box center [1136, 18] width 75 height 22
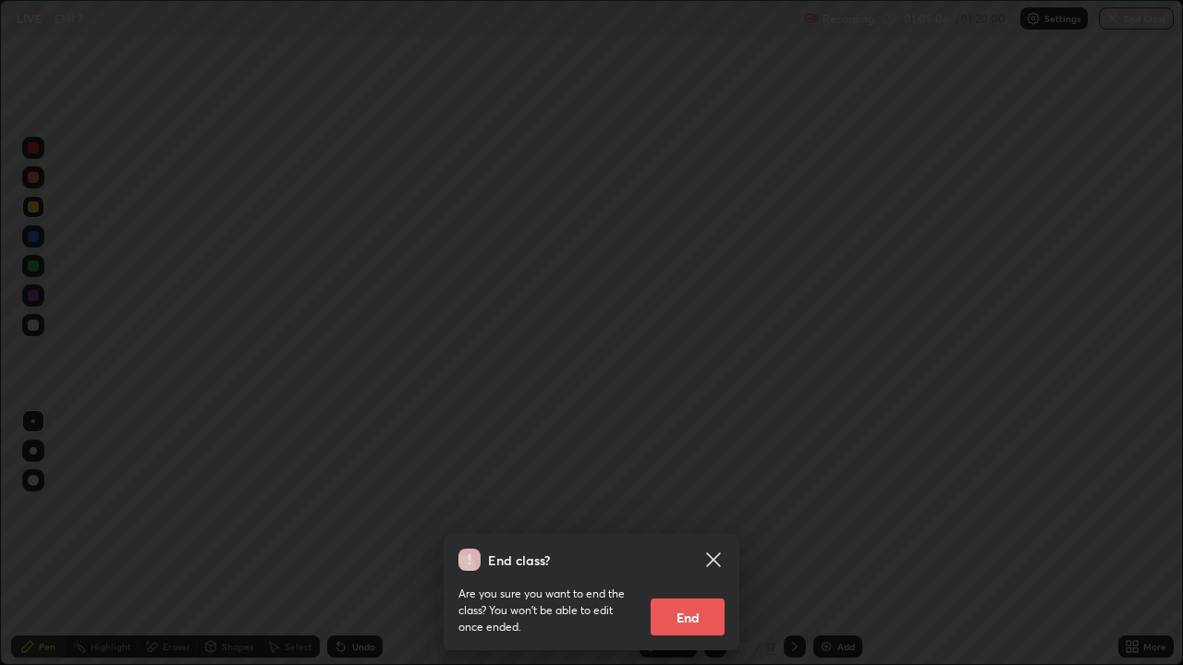
click at [701, 540] on button "End" at bounding box center [688, 617] width 74 height 37
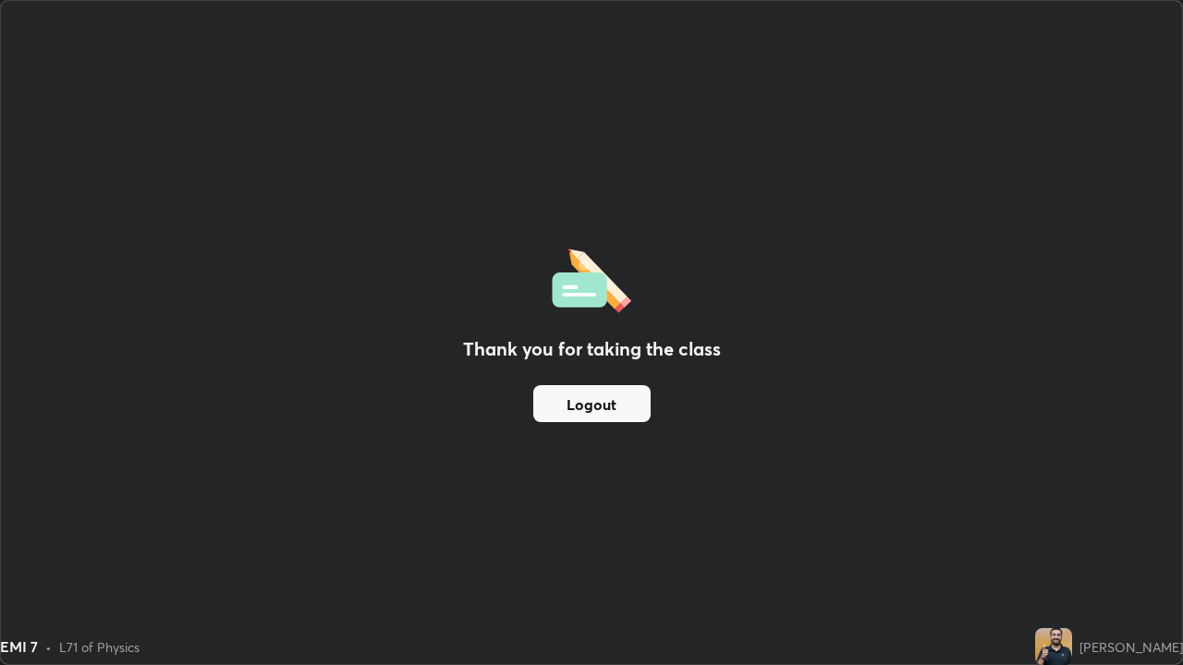
click at [613, 404] on button "Logout" at bounding box center [591, 403] width 117 height 37
